Goal: Task Accomplishment & Management: Use online tool/utility

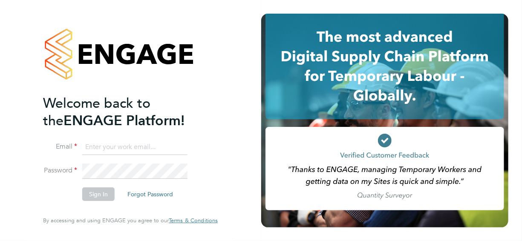
type input "mark.ablett@vistry.co.uk"
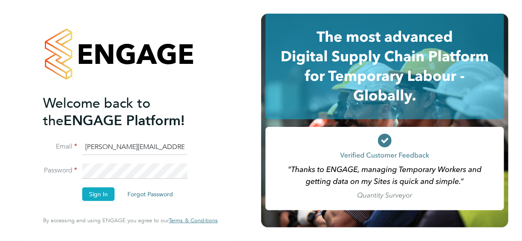
click at [104, 199] on button "Sign In" at bounding box center [98, 195] width 32 height 14
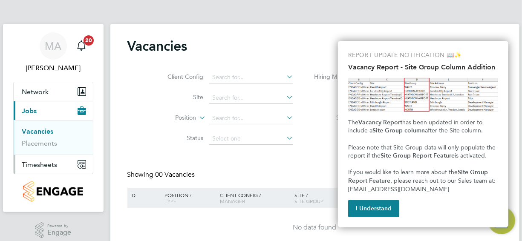
click at [43, 163] on span "Timesheets" at bounding box center [39, 165] width 35 height 8
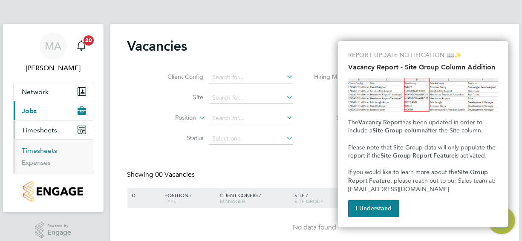
click at [36, 151] on link "Timesheets" at bounding box center [39, 151] width 35 height 8
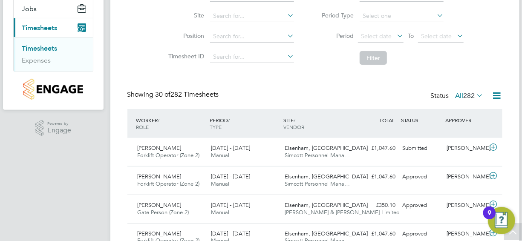
click at [312, 147] on span "Elsenham, [GEOGRAPHIC_DATA]" at bounding box center [326, 148] width 83 height 7
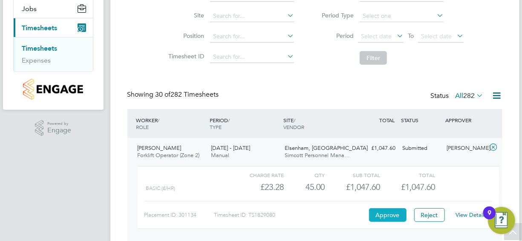
click at [389, 214] on button "Approve" at bounding box center [388, 216] width 38 height 14
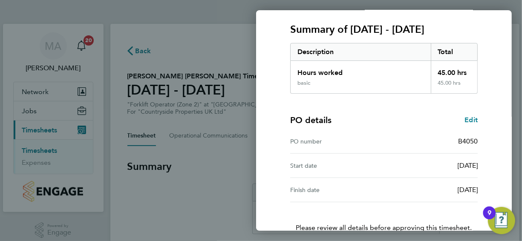
scroll to position [166, 0]
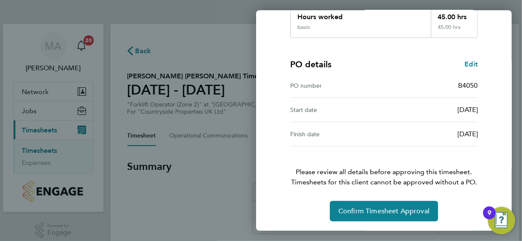
click at [494, 144] on div "Timesheet approval of [PERSON_NAME] Forklift Operator (Zone 2) · Countryside Pr…" at bounding box center [384, 51] width 256 height 361
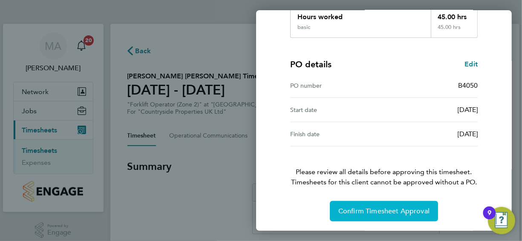
click at [388, 213] on span "Confirm Timesheet Approval" at bounding box center [384, 211] width 91 height 9
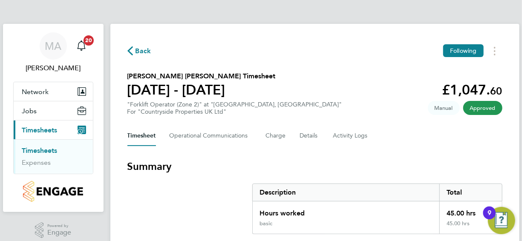
click at [141, 48] on span "Back" at bounding box center [144, 51] width 16 height 10
